Goal: Task Accomplishment & Management: Complete application form

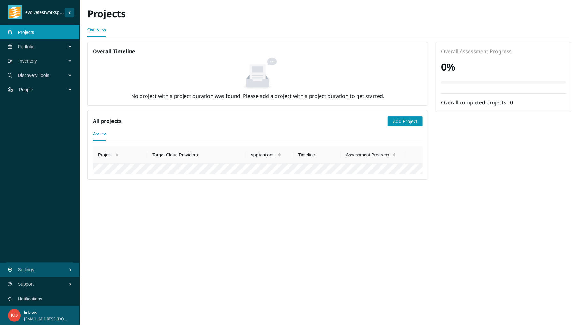
click at [69, 79] on div "Discovery Tools" at bounding box center [40, 75] width 80 height 14
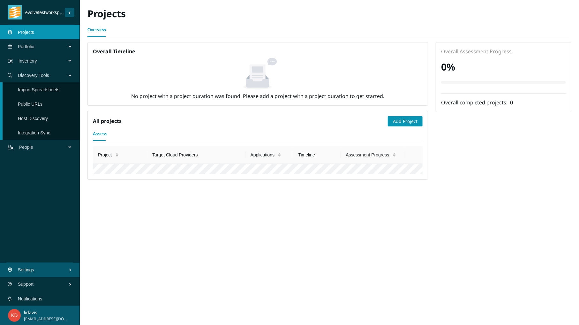
click at [26, 92] on link "Import Spreadsheets" at bounding box center [39, 89] width 42 height 5
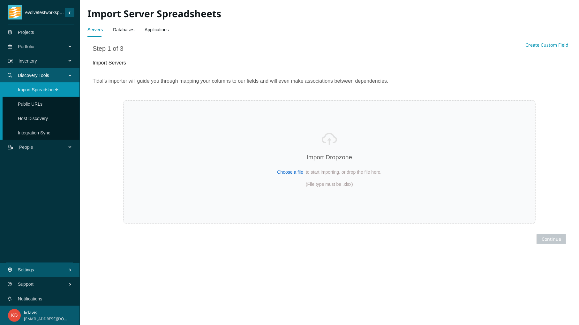
click at [93, 29] on link "Servers" at bounding box center [95, 29] width 15 height 13
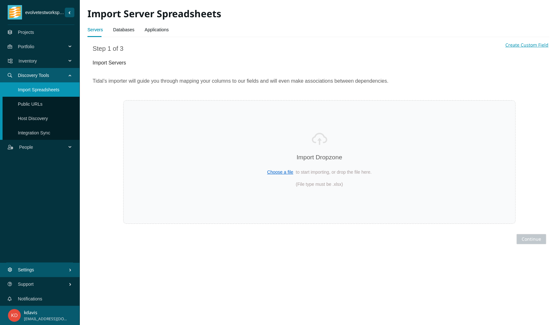
select select "Host Name"
select select "Description"
select select "FQDN"
select select "Environment name"
select select "Assigned ID"
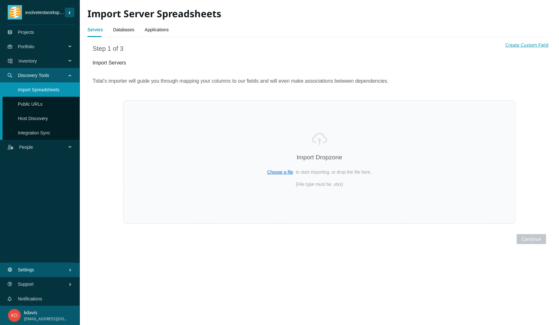
select select "RAM Allocated ([GEOGRAPHIC_DATA])"
select select "Storage Allocated (GB)"
select select "Storage Used ([GEOGRAPHIC_DATA])"
select select "Role"
select select "Logical CPU Count"
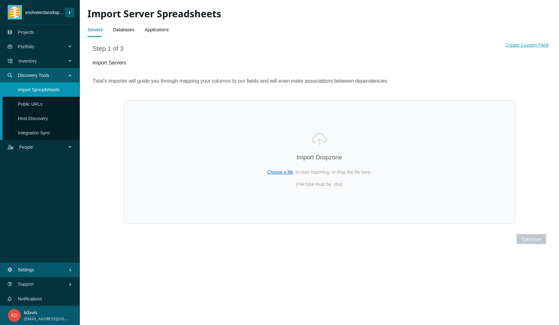
select select "RAM Used ([GEOGRAPHIC_DATA])"
select select "CPU Name"
select select "Operating System"
select select "Operating System Version"
select select "IP Addresses address"
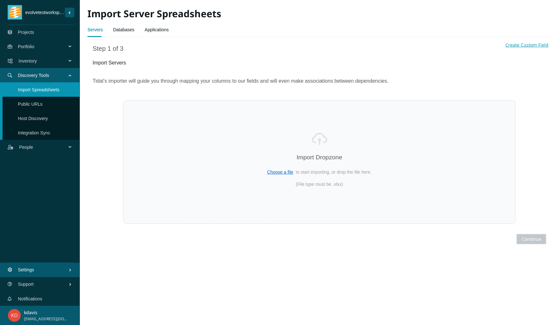
select select "Migrated"
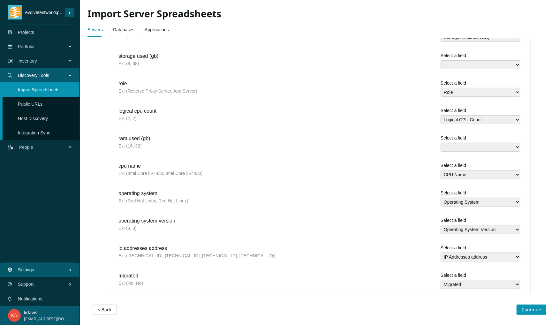
scroll to position [373, 0]
click at [530, 312] on span "Continue" at bounding box center [531, 309] width 19 height 7
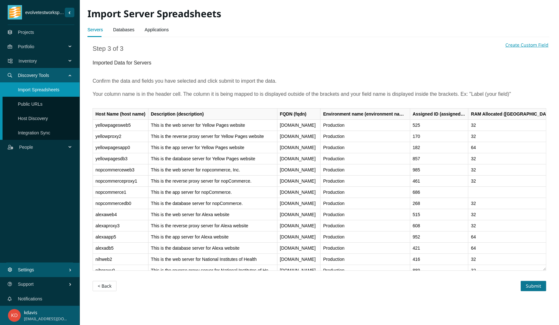
click at [531, 290] on span "Submit" at bounding box center [533, 286] width 15 height 7
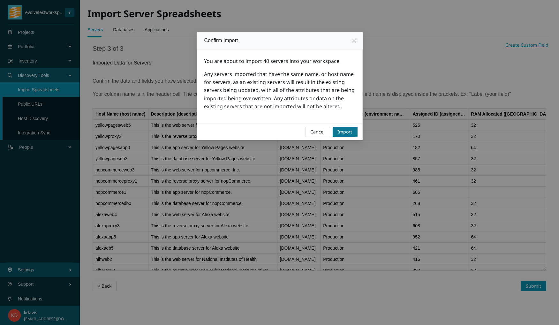
click at [344, 135] on span "Import" at bounding box center [345, 131] width 15 height 7
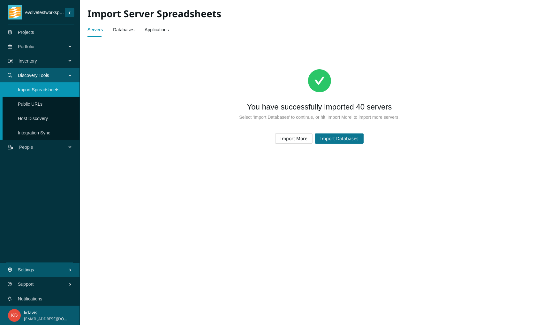
click at [343, 140] on span "Import Databases" at bounding box center [339, 138] width 38 height 7
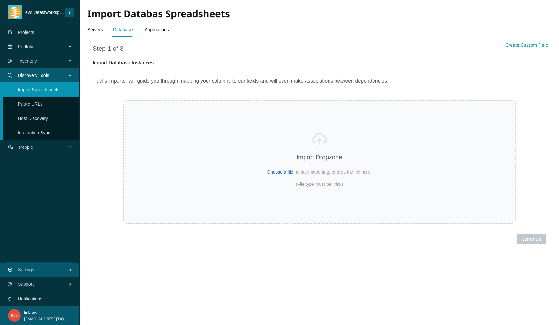
select select "Name"
select select "Description"
select select "Environment name"
select select "Database Path"
select select "Database Size (MB)"
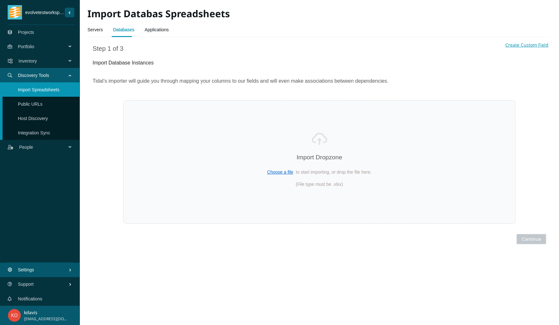
select select "Server host name"
select select "Migrated"
select select "Database Engine name"
select select "Database Version"
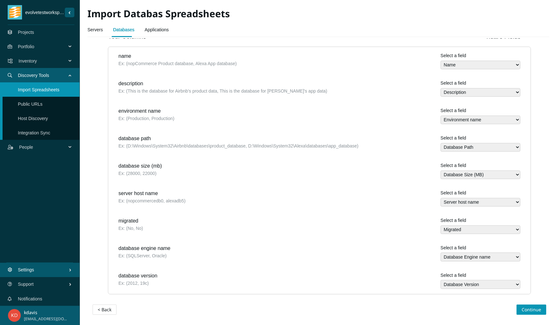
scroll to position [167, 0]
click at [528, 309] on span "Continue" at bounding box center [531, 309] width 19 height 7
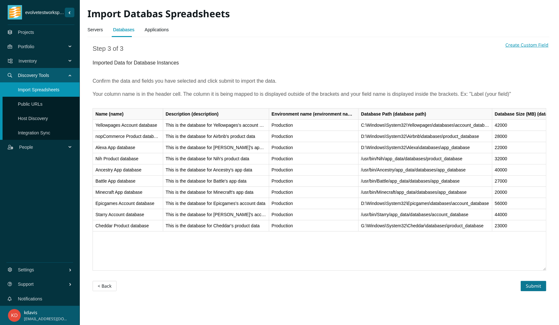
click at [529, 290] on span "Submit" at bounding box center [533, 286] width 15 height 7
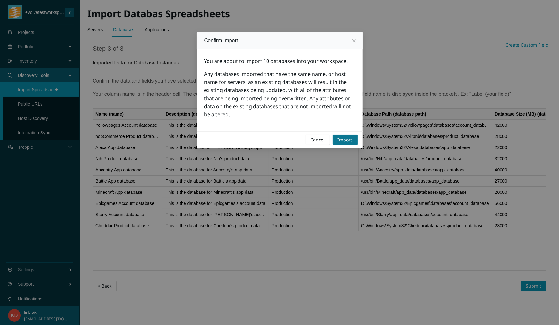
click at [338, 143] on span "Import" at bounding box center [345, 139] width 15 height 7
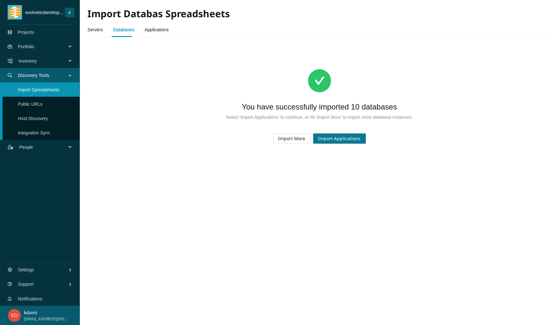
click at [334, 142] on span "Import Applications" at bounding box center [339, 138] width 42 height 7
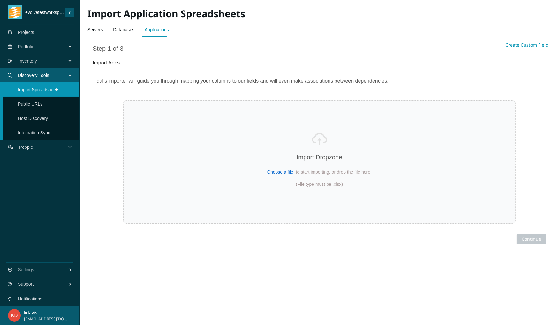
select select "Name"
select select "Description"
select select "URLs"
select select "Business Owner name"
select select "Regulated Requirements"
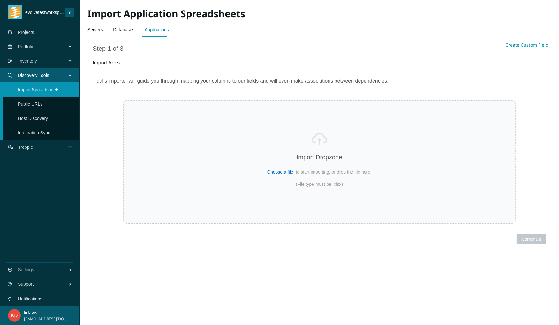
select select "Person Hours Saved"
select select "Technical Lead name"
select select "Annual Hosting Costs"
select select "Total Users"
select select "Annual Staff Costs"
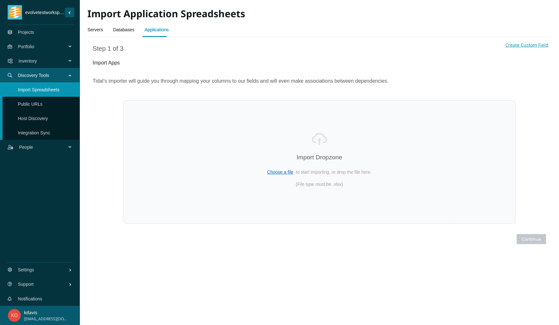
select select "Revenue"
select select "Transition Type"
select select "Environment name"
select select "Frequency Of Deployments"
select select "Uptime Requirements"
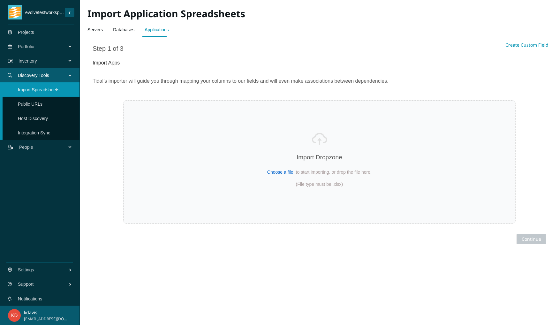
select select "Data Sensitivity"
select select "Source Code Controlled"
select select "Continuous Delivery"
select select "Can Run On Linux"
select select "PII"
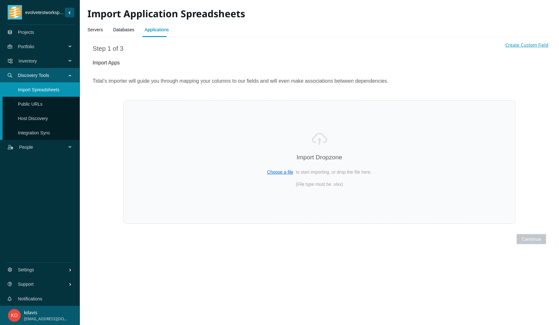
select select "Legal Holds"
select select "COTS"
select select "Business Continuity Plan"
select select "End Of Support Date"
select select "Dependencies"
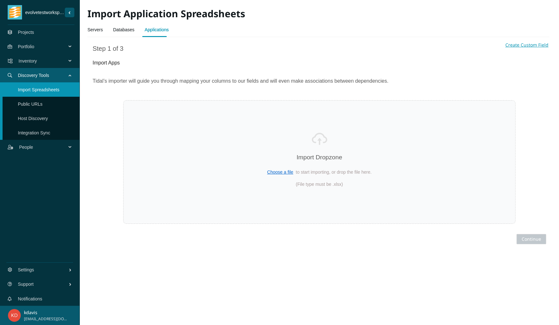
select select "Server host names"
select select "Database Instance names"
select select "Estimated Migration Cost"
select select "Forecasted Cost (Annually)"
select select "Replatform Cost (Annually)"
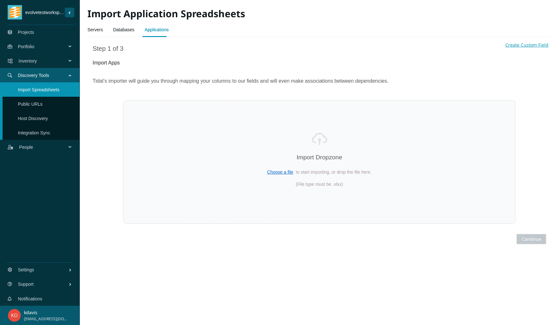
select select "Rehost Cost (Annually)"
select select "Repurchase Cost (Annually)"
select select "Migrated"
select select "Cloud names"
select select "Source Code Location"
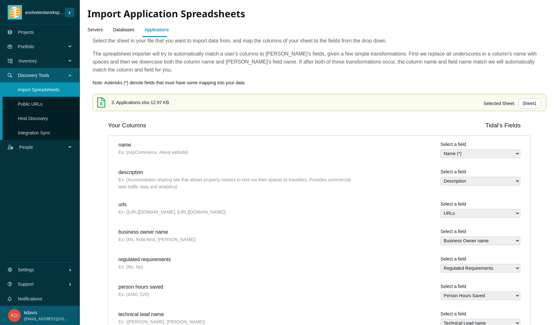
scroll to position [70, 0]
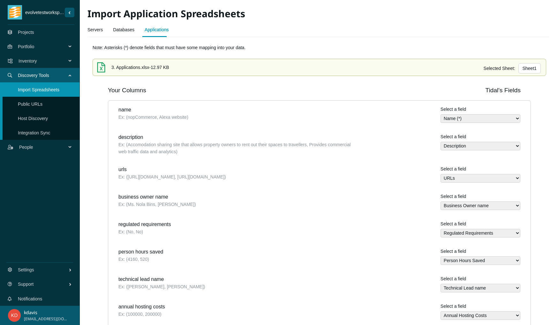
click at [441, 114] on select "Name (*) Architecture Type Assigned Task names Customer names Database Size (MB…" at bounding box center [481, 118] width 80 height 9
click at [511, 123] on select "Name (*) Architecture Type Assigned Task names Customer names Database Size (MB…" at bounding box center [481, 118] width 80 height 9
click at [289, 155] on div "Ex: (Accomodation sharing site that allows property owners to rent out their sp…" at bounding box center [239, 148] width 241 height 14
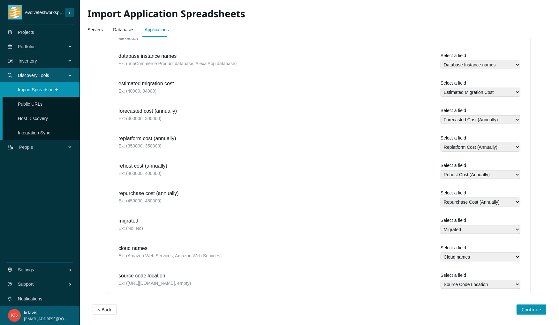
scroll to position [952, 0]
click at [533, 311] on span "Continue" at bounding box center [531, 309] width 19 height 7
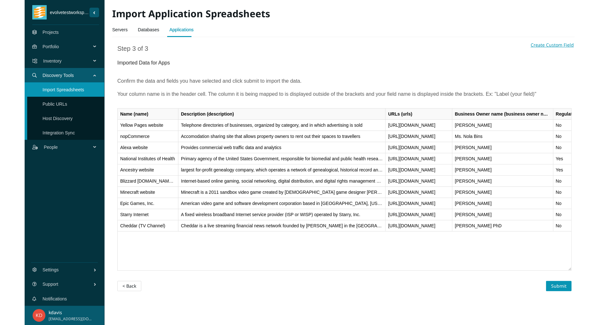
scroll to position [0, 0]
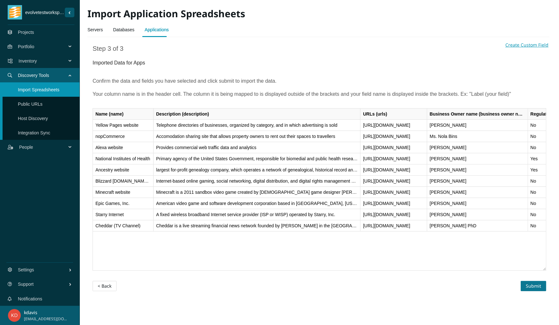
click at [533, 290] on span "Submit" at bounding box center [533, 286] width 15 height 7
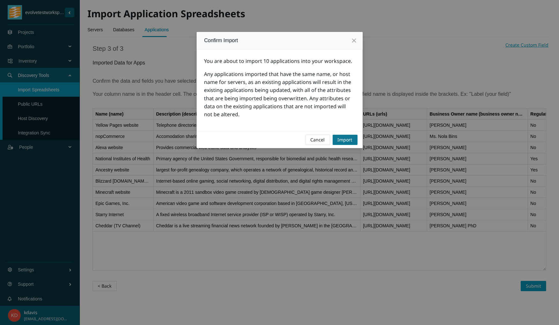
click at [348, 143] on span "Import" at bounding box center [345, 139] width 15 height 7
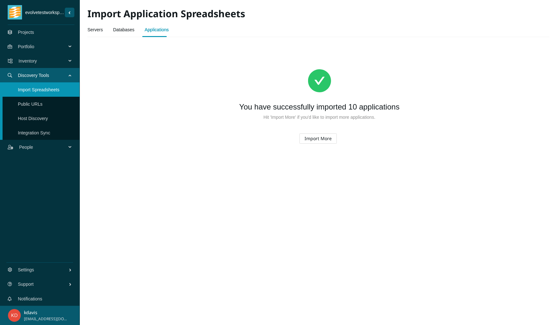
drag, startPoint x: 274, startPoint y: 246, endPoint x: 264, endPoint y: 247, distance: 10.5
click at [275, 246] on main "Import Application Spreadsheets Servers Databases Applications Create Custom Fi…" at bounding box center [319, 162] width 479 height 325
click at [265, 244] on main "Import Application Spreadsheets Servers Databases Applications Create Custom Fi…" at bounding box center [319, 162] width 479 height 325
click at [64, 63] on span "Inventory" at bounding box center [44, 60] width 50 height 19
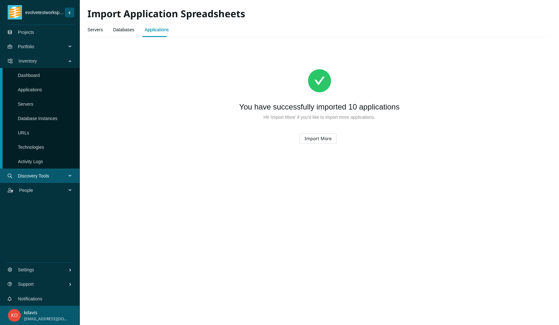
click at [23, 90] on link "Applications" at bounding box center [30, 89] width 24 height 5
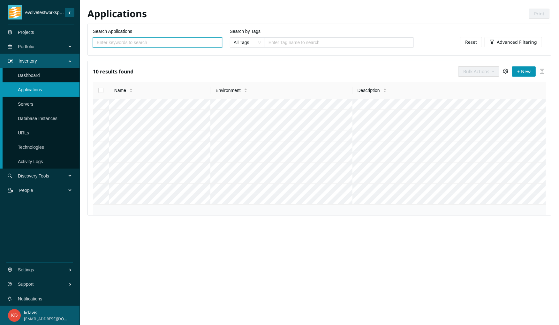
click at [33, 107] on link "Servers" at bounding box center [25, 104] width 15 height 5
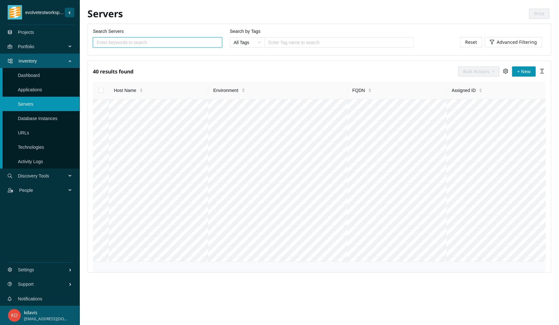
click at [22, 120] on link "Database Instances" at bounding box center [38, 118] width 40 height 5
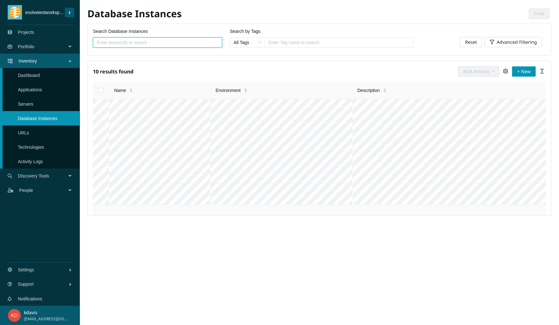
click at [27, 75] on link "Dashboard" at bounding box center [29, 75] width 22 height 5
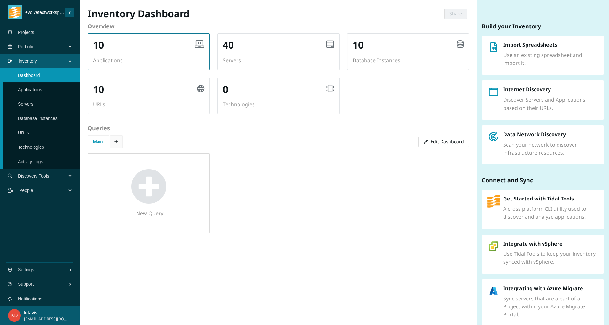
click at [104, 50] on h2 "10" at bounding box center [98, 45] width 11 height 13
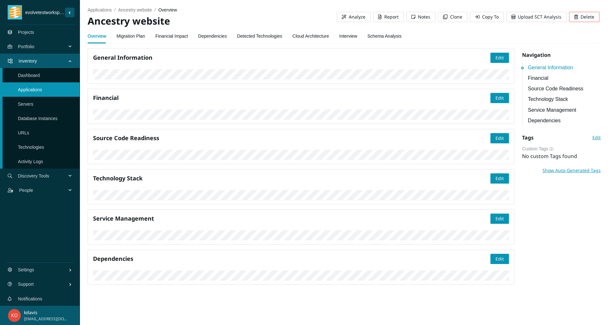
click at [537, 90] on link "Source Code Readiness" at bounding box center [563, 89] width 73 height 8
click at [532, 102] on link "Technology Stack" at bounding box center [563, 99] width 73 height 8
click at [532, 114] on link "Service Management" at bounding box center [563, 110] width 73 height 8
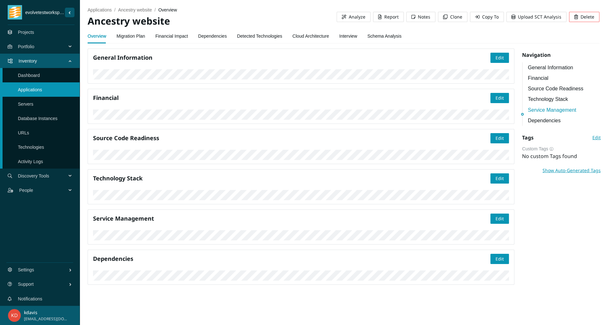
scroll to position [559, 0]
click at [535, 125] on link "Dependencies" at bounding box center [563, 121] width 73 height 8
click at [40, 90] on link "Applications" at bounding box center [30, 89] width 24 height 5
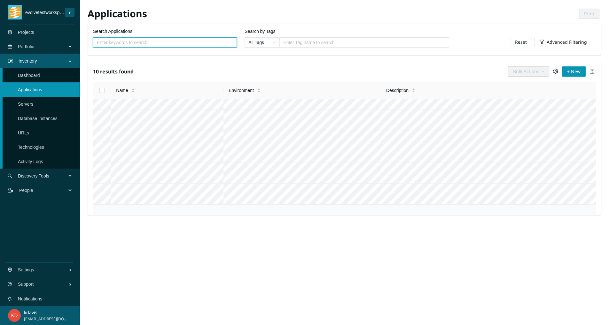
scroll to position [70, 0]
